Goal: Task Accomplishment & Management: Use online tool/utility

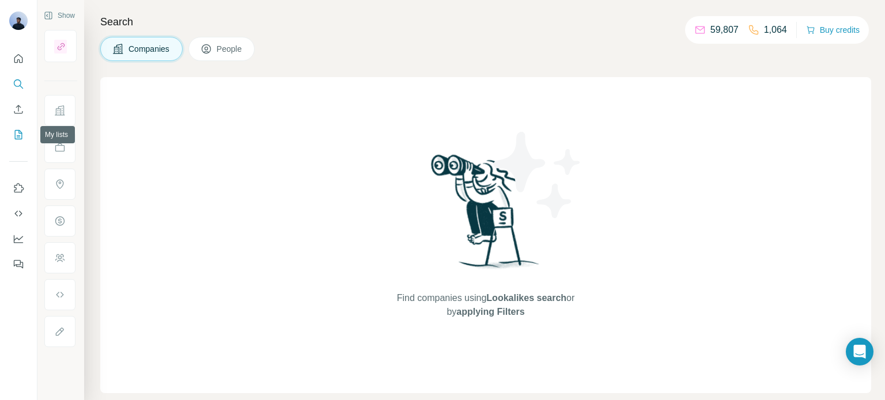
click at [20, 135] on icon "My lists" at bounding box center [19, 135] width 12 height 12
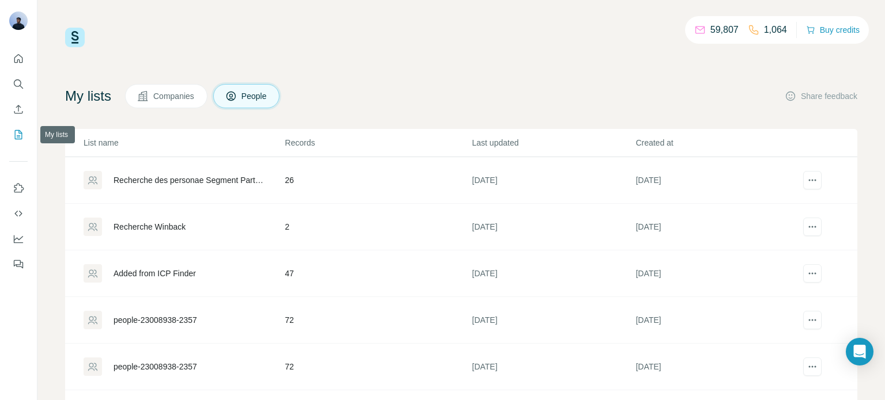
click at [17, 134] on icon "My lists" at bounding box center [19, 135] width 12 height 12
click at [17, 82] on icon "Search" at bounding box center [19, 84] width 12 height 12
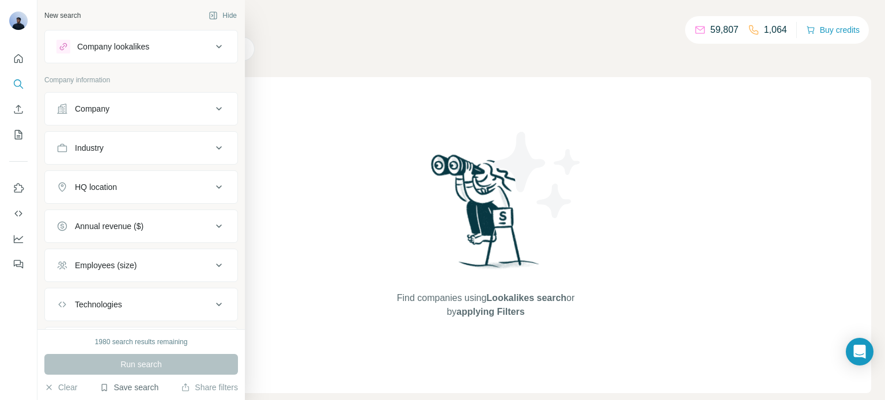
click at [131, 386] on button "Save search" at bounding box center [129, 388] width 59 height 12
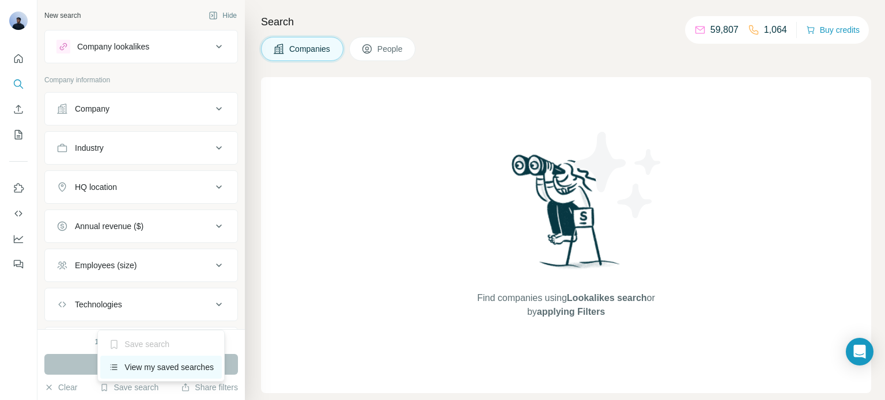
click at [154, 365] on div "View my saved searches" at bounding box center [161, 367] width 122 height 23
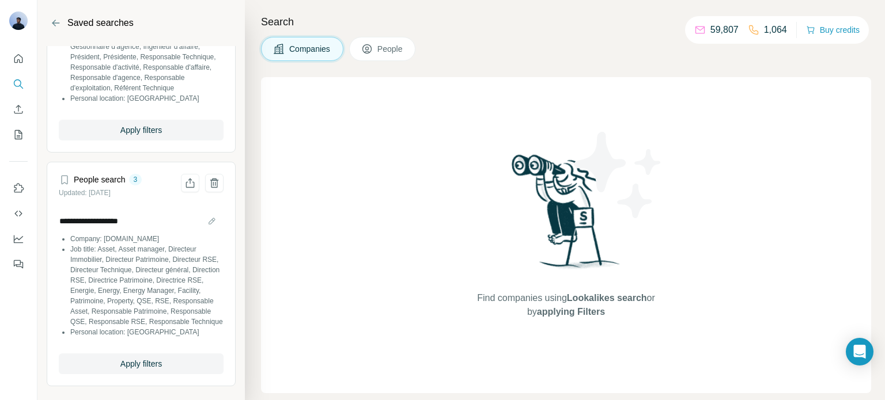
scroll to position [149, 0]
click at [145, 361] on span "Apply filters" at bounding box center [140, 364] width 41 height 12
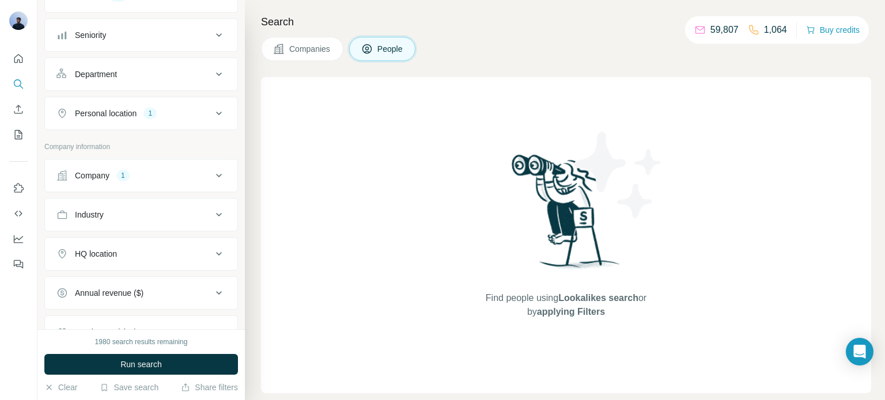
scroll to position [115, 0]
click at [212, 171] on icon at bounding box center [219, 174] width 14 height 14
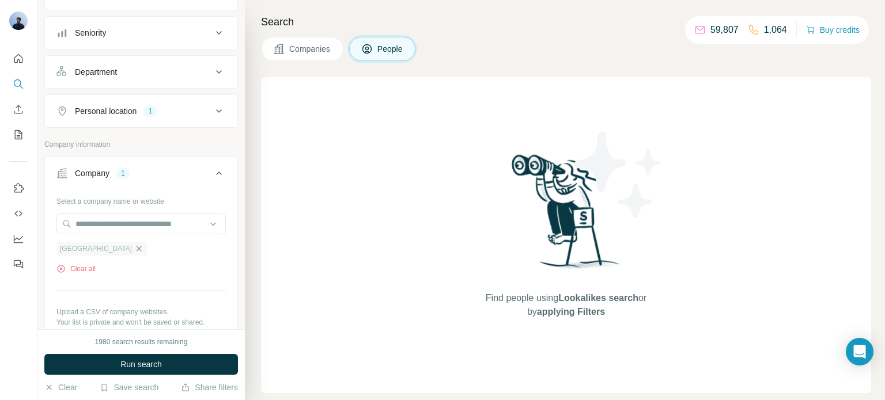
click at [134, 245] on icon "button" at bounding box center [138, 248] width 9 height 9
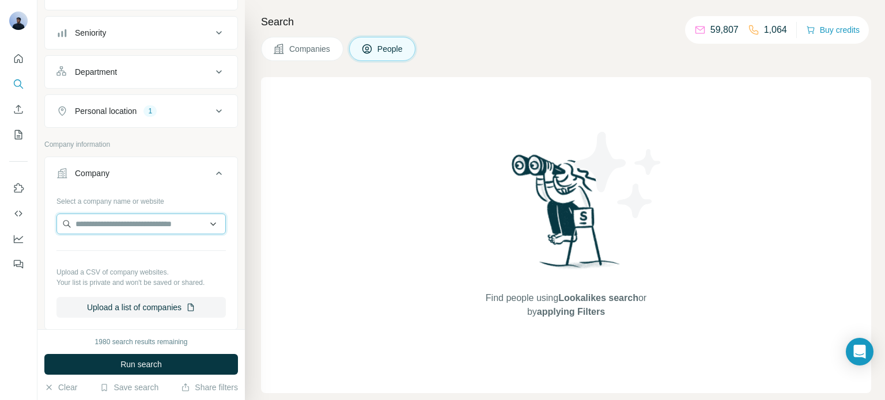
click at [106, 223] on input "text" at bounding box center [140, 224] width 169 height 21
click at [113, 225] on input "**********" at bounding box center [140, 224] width 169 height 21
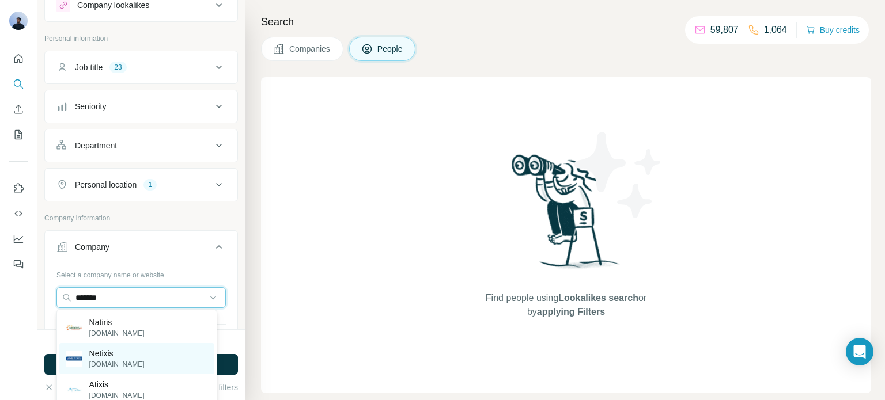
scroll to position [41, 0]
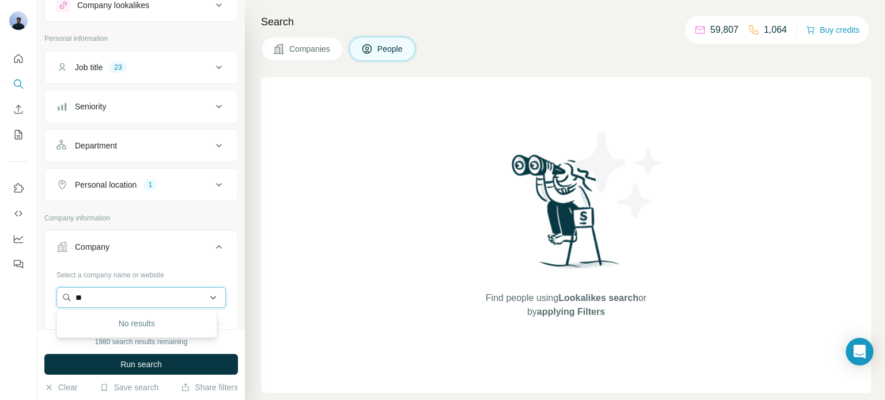
type input "*"
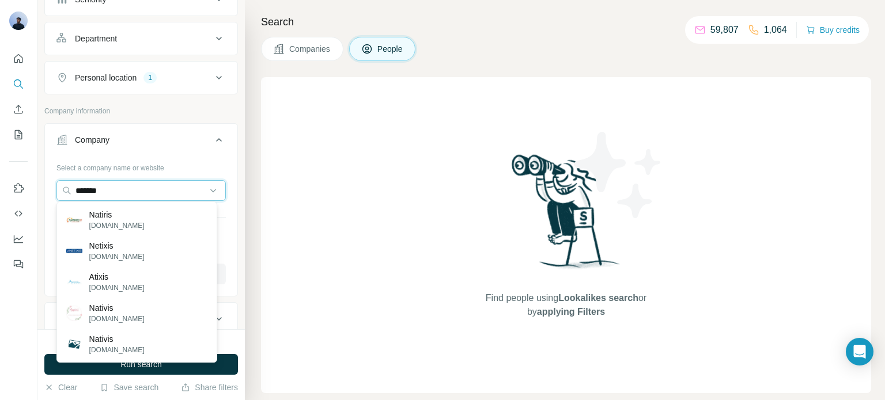
scroll to position [149, 0]
click at [95, 193] on input "*******" at bounding box center [140, 190] width 169 height 21
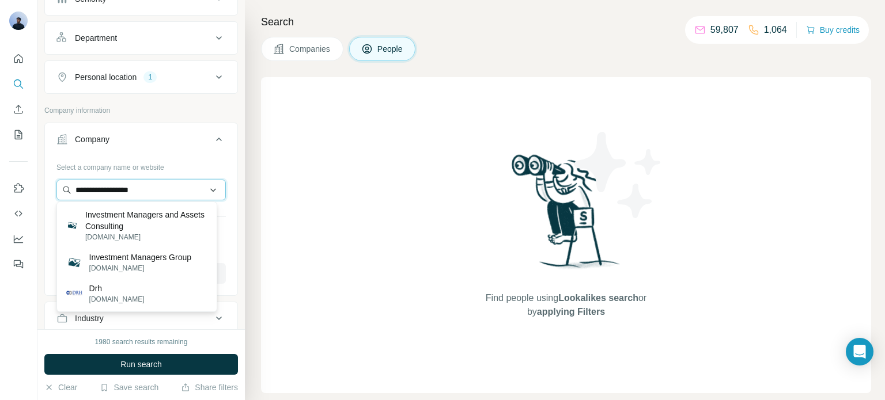
click at [136, 191] on input "**********" at bounding box center [140, 190] width 169 height 21
type input "*"
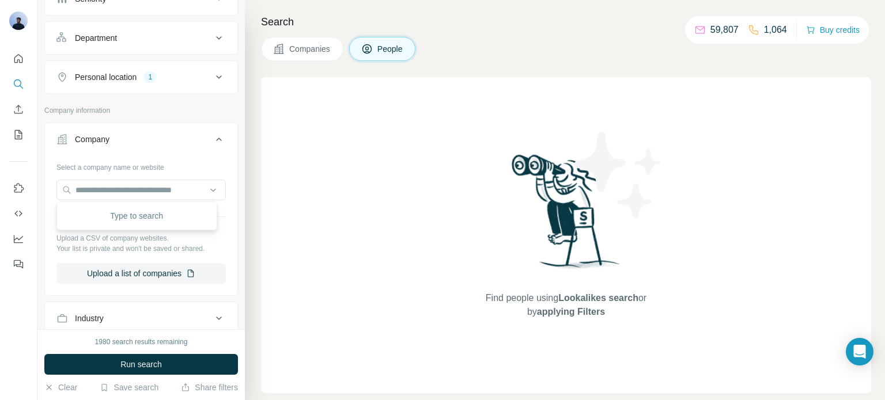
click at [229, 162] on div "New search Hide Company lookalikes Personal information Job title 23 Seniority …" at bounding box center [140, 165] width 207 height 330
